Goal: Find specific page/section: Find specific page/section

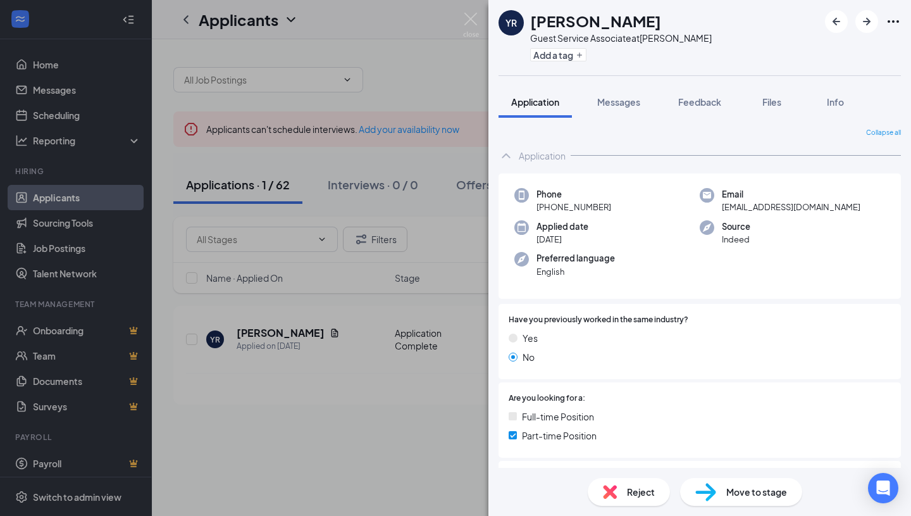
click at [782, 205] on span "[EMAIL_ADDRESS][DOMAIN_NAME]" at bounding box center [791, 207] width 139 height 13
click at [782, 206] on span "[EMAIL_ADDRESS][DOMAIN_NAME]" at bounding box center [791, 207] width 139 height 13
drag, startPoint x: 782, startPoint y: 206, endPoint x: 762, endPoint y: 201, distance: 20.4
click at [762, 201] on span "[EMAIL_ADDRESS][DOMAIN_NAME]" at bounding box center [791, 207] width 139 height 13
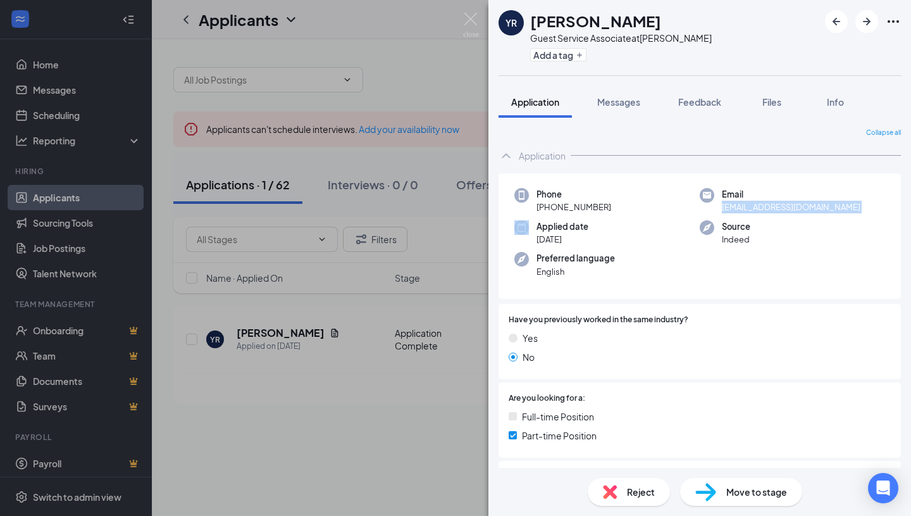
click at [762, 201] on span "[EMAIL_ADDRESS][DOMAIN_NAME]" at bounding box center [791, 207] width 139 height 13
copy span "[EMAIL_ADDRESS][DOMAIN_NAME]"
click at [475, 22] on img at bounding box center [471, 25] width 16 height 25
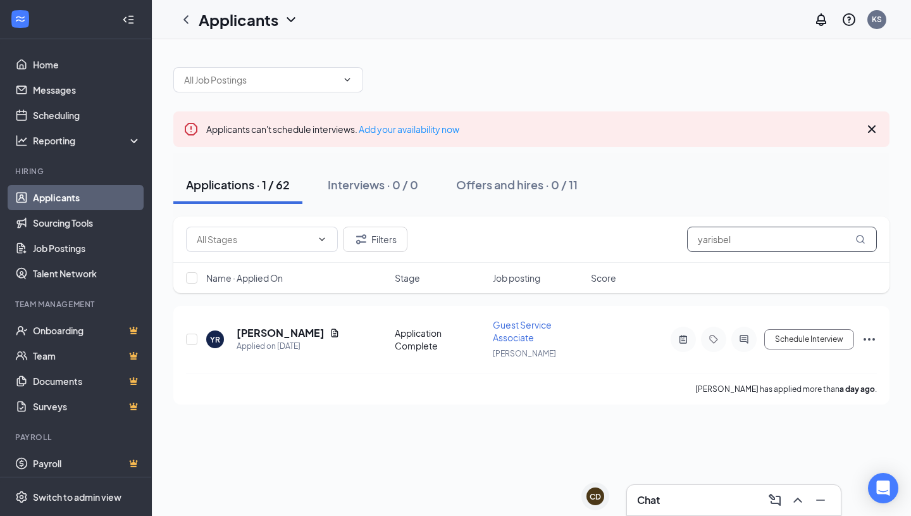
click at [699, 246] on input "yarisbel" at bounding box center [782, 239] width 190 height 25
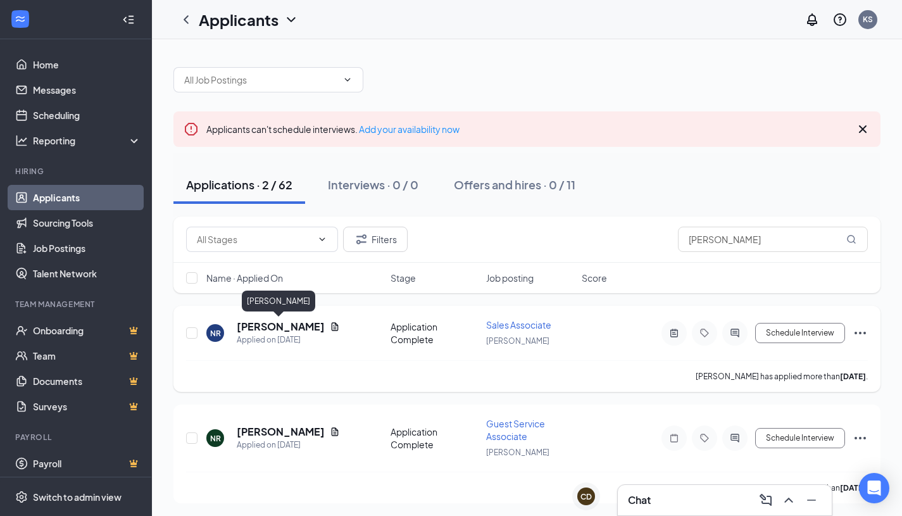
click at [281, 330] on h5 "[PERSON_NAME]" at bounding box center [281, 327] width 88 height 14
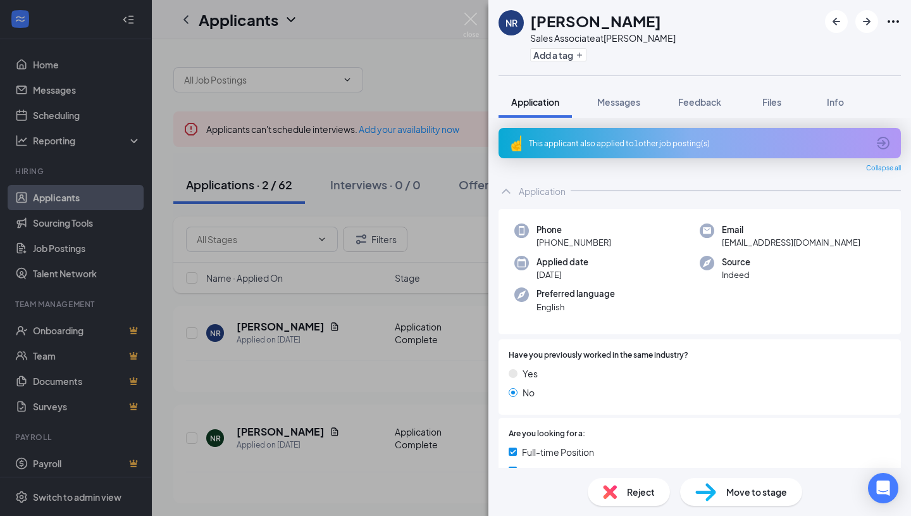
click at [766, 247] on span "[EMAIL_ADDRESS][DOMAIN_NAME]" at bounding box center [791, 242] width 139 height 13
click at [766, 244] on span "[EMAIL_ADDRESS][DOMAIN_NAME]" at bounding box center [791, 242] width 139 height 13
copy span "[EMAIL_ADDRESS][DOMAIN_NAME]"
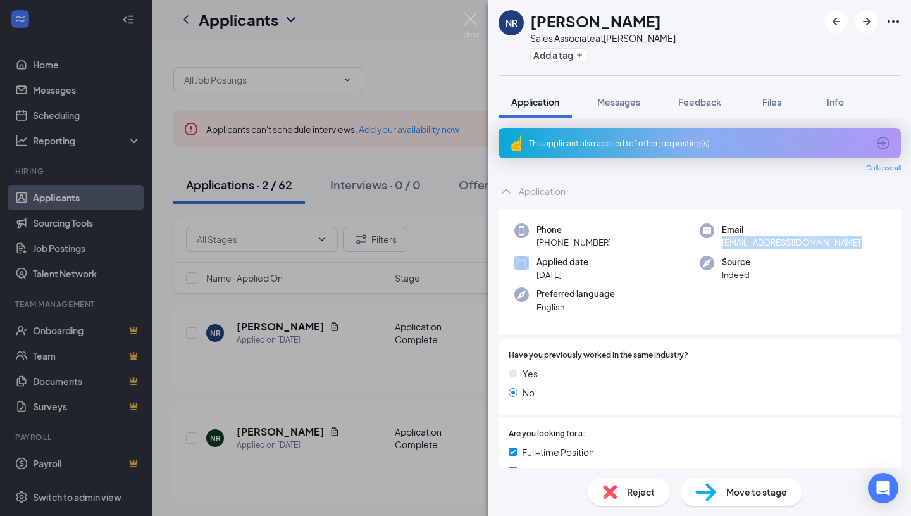
click at [471, 22] on img at bounding box center [471, 25] width 16 height 25
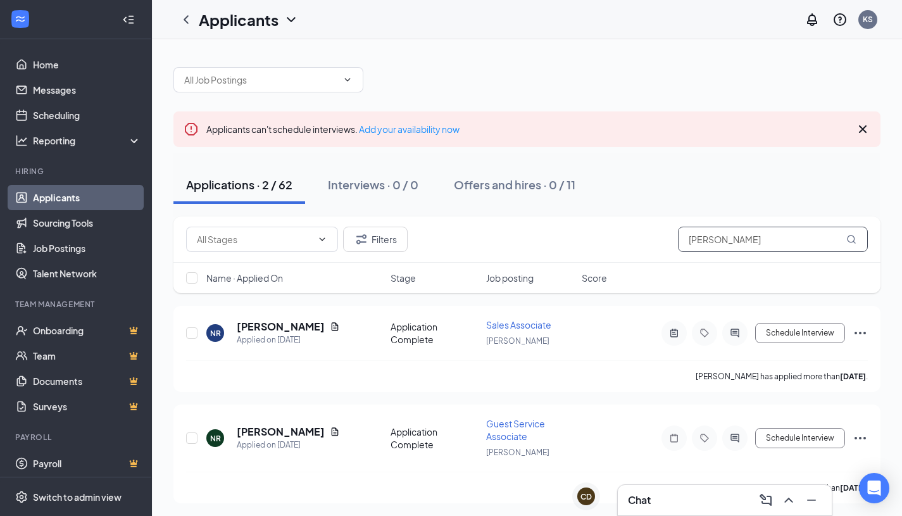
click at [763, 240] on input "[PERSON_NAME]" at bounding box center [773, 239] width 190 height 25
type input "n"
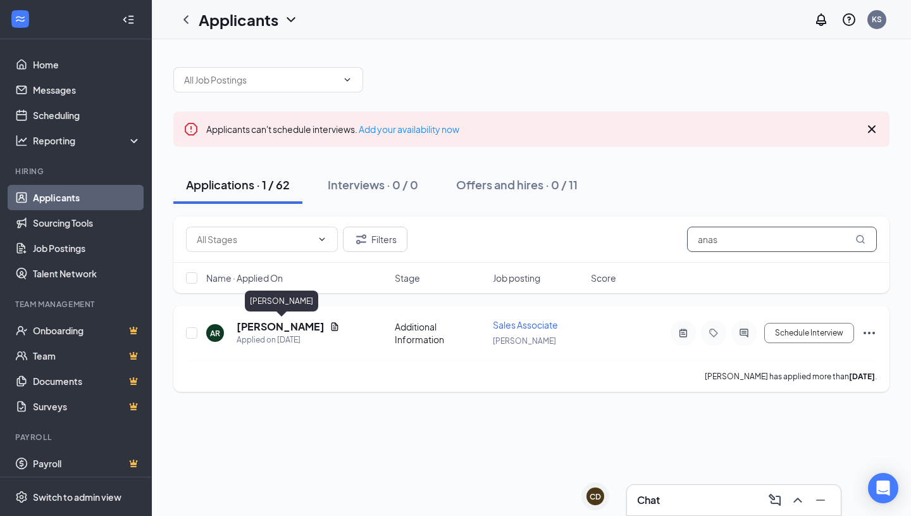
type input "anas"
click at [325, 323] on h5 "[PERSON_NAME]" at bounding box center [281, 327] width 88 height 14
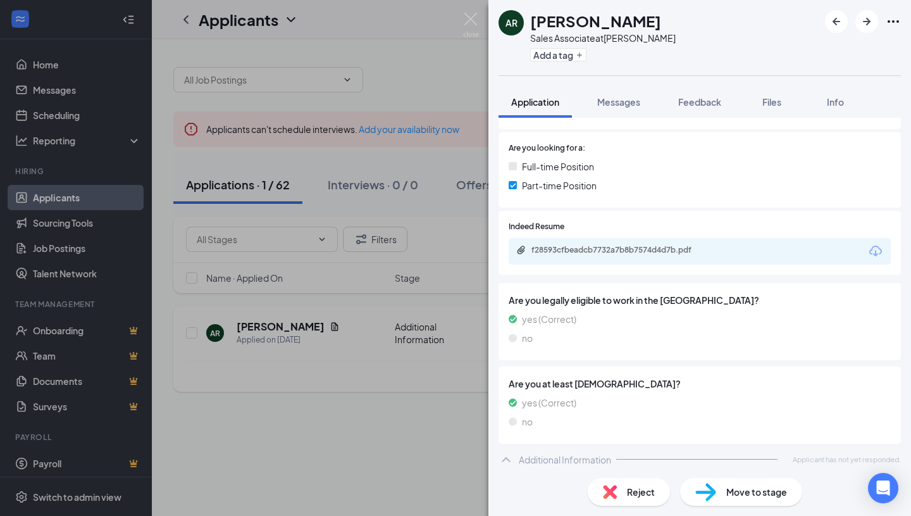
scroll to position [249, 0]
click at [868, 251] on icon "Download" at bounding box center [875, 251] width 15 height 15
